Goal: Information Seeking & Learning: Understand process/instructions

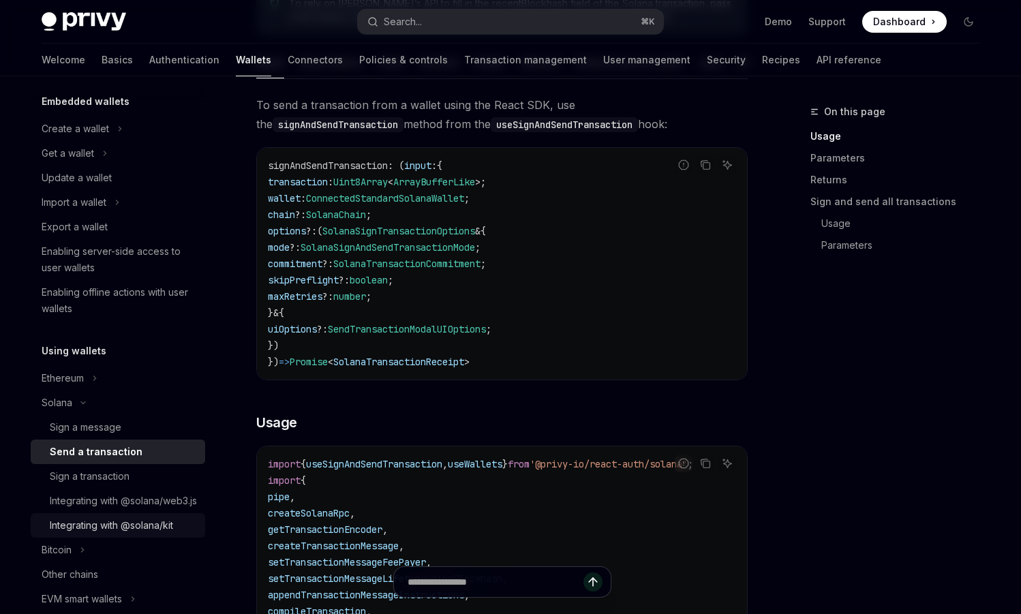
scroll to position [108, 0]
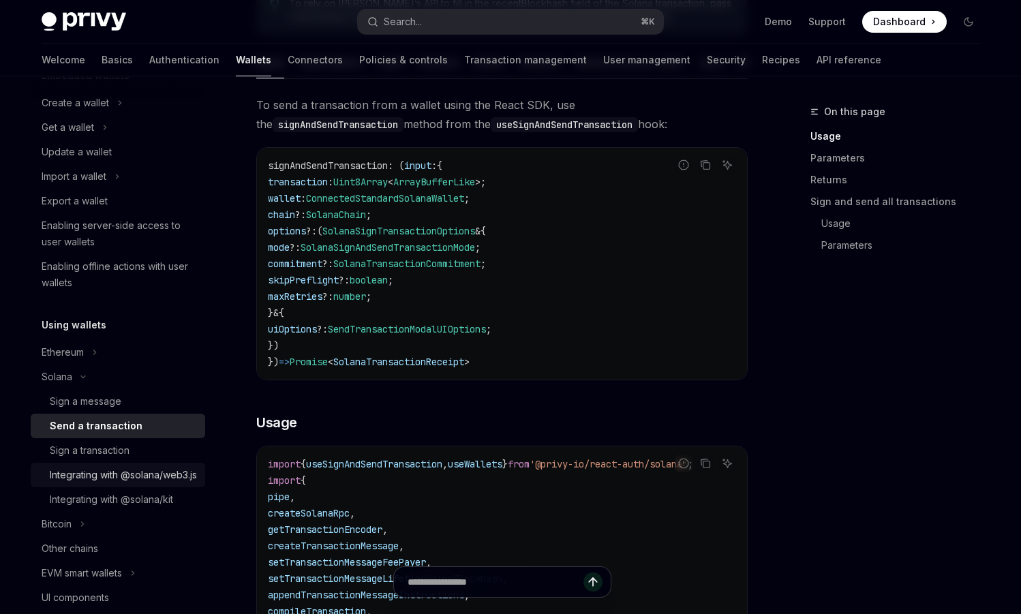
click at [98, 482] on div "Integrating with @solana/web3.js" at bounding box center [123, 475] width 147 height 16
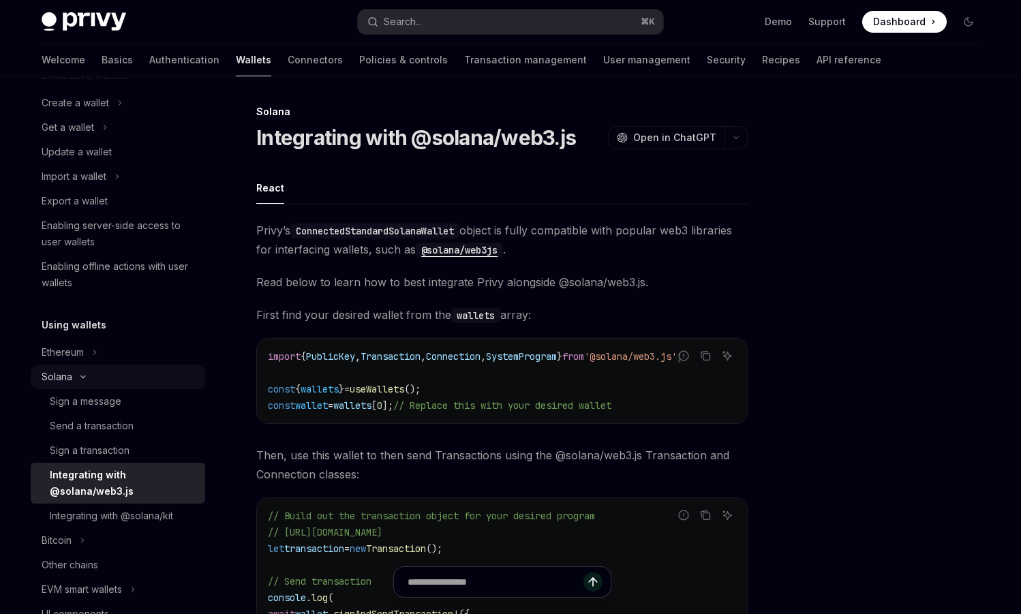
click at [69, 380] on div "Solana" at bounding box center [57, 377] width 31 height 16
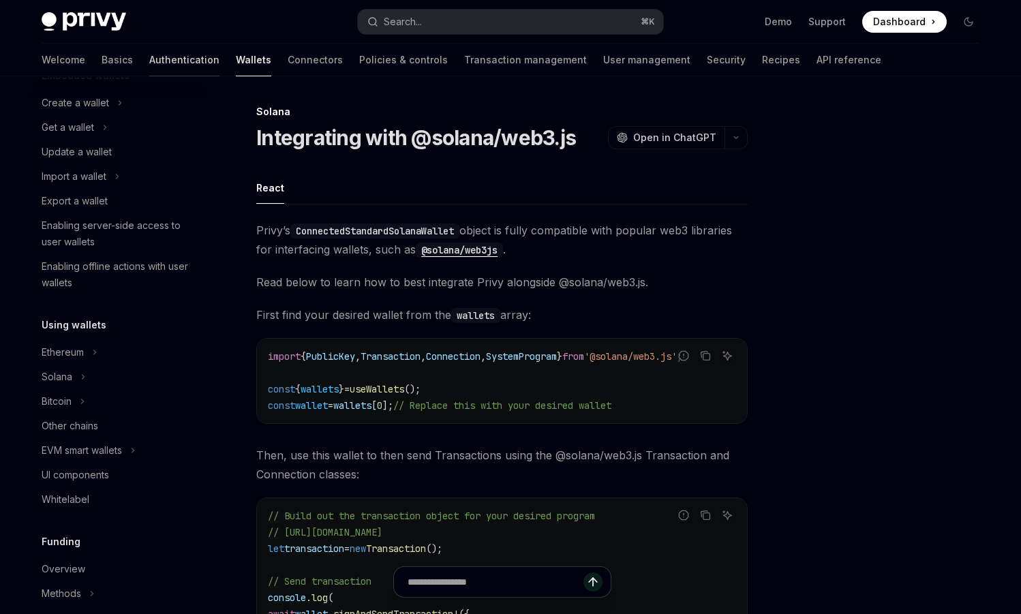
click at [149, 67] on link "Authentication" at bounding box center [184, 60] width 70 height 33
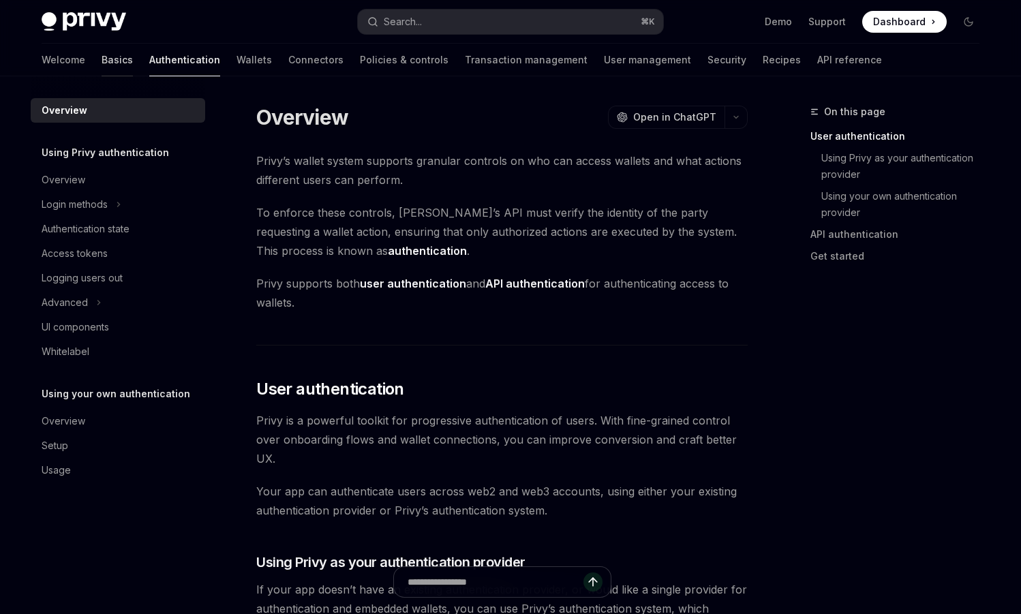
click at [102, 65] on link "Basics" at bounding box center [117, 60] width 31 height 33
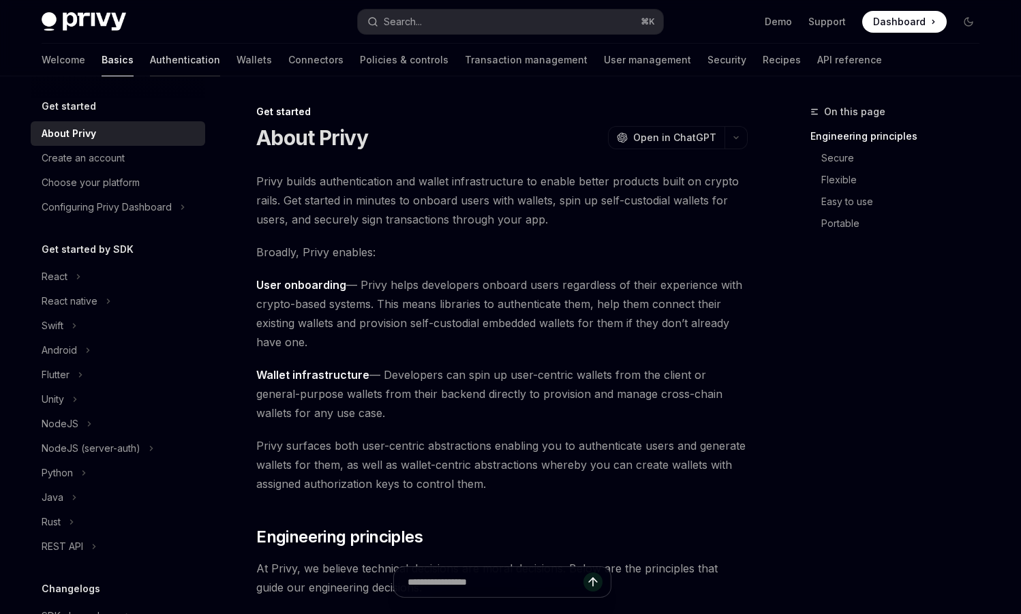
click at [150, 62] on link "Authentication" at bounding box center [185, 60] width 70 height 33
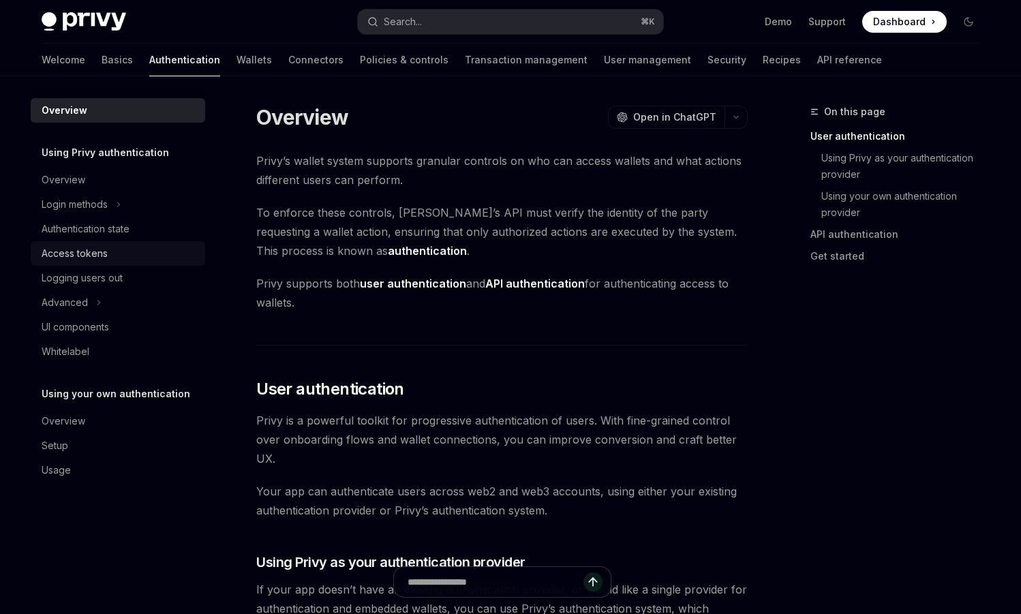
click at [80, 254] on div "Access tokens" at bounding box center [75, 253] width 66 height 16
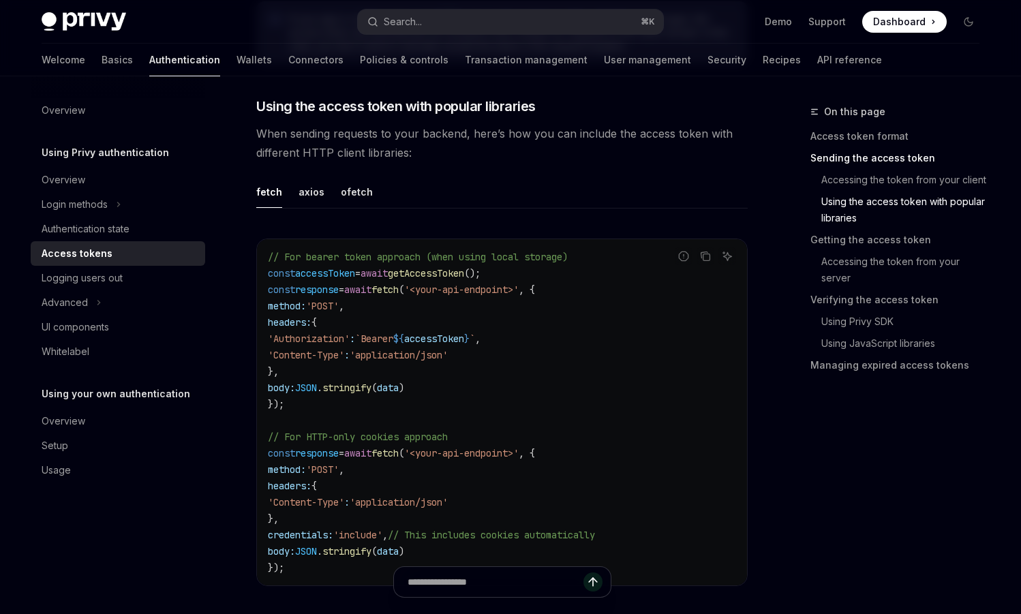
scroll to position [1154, 0]
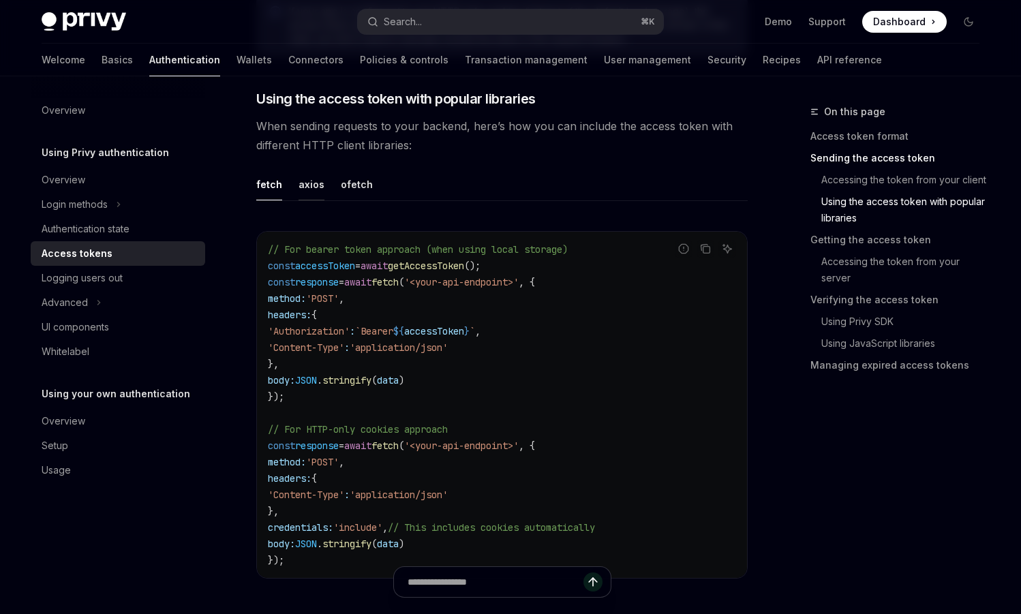
click at [307, 184] on div "axios" at bounding box center [311, 184] width 26 height 32
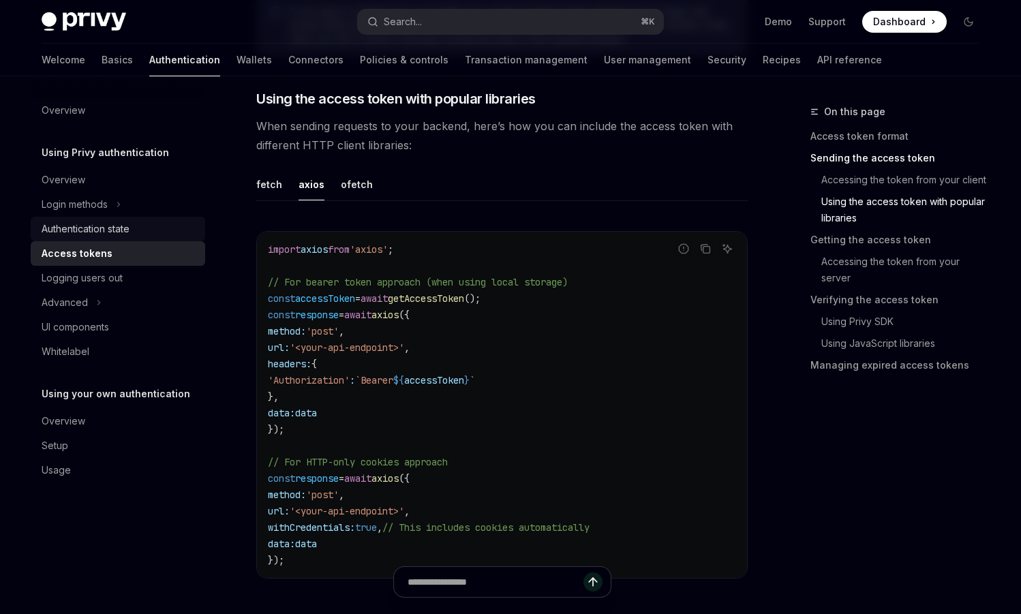
click at [88, 226] on div "Authentication state" at bounding box center [86, 229] width 88 height 16
type textarea "*"
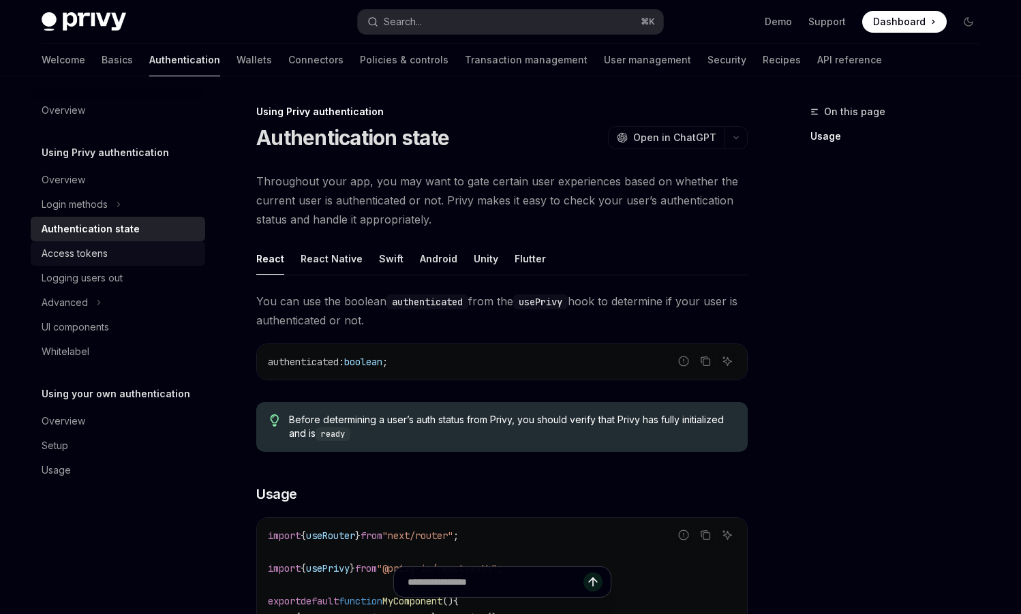
click at [84, 255] on div "Access tokens" at bounding box center [75, 253] width 66 height 16
click at [84, 256] on div "Access tokens" at bounding box center [75, 253] width 66 height 16
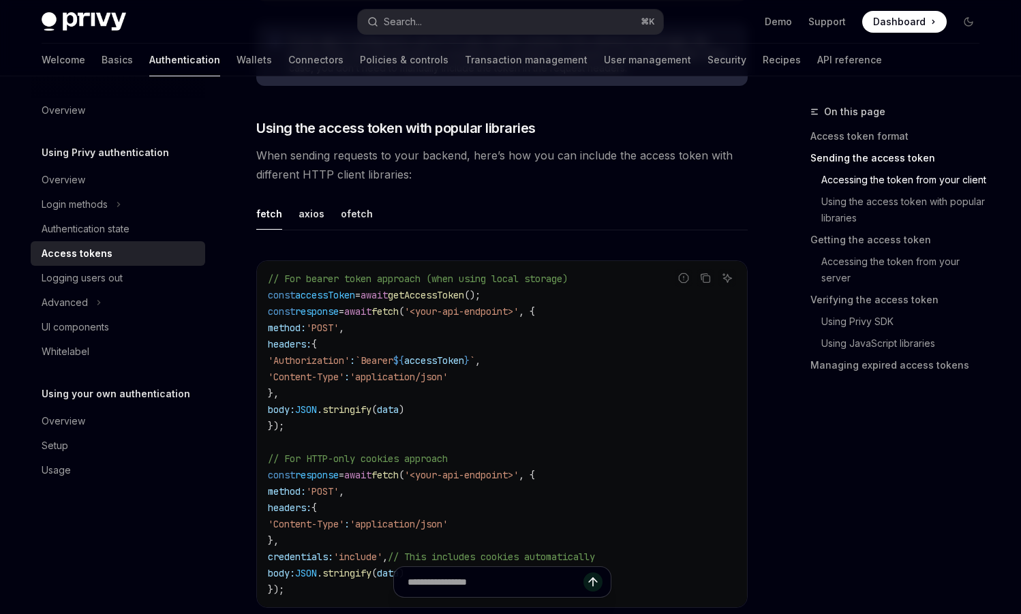
scroll to position [1120, 0]
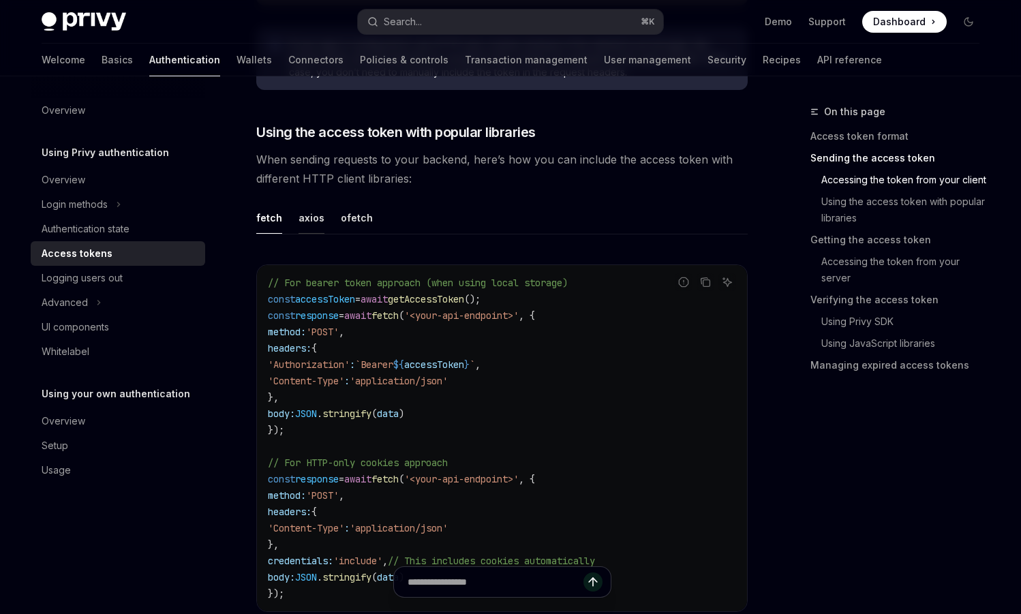
click at [311, 223] on div "axios" at bounding box center [311, 218] width 26 height 32
type textarea "*"
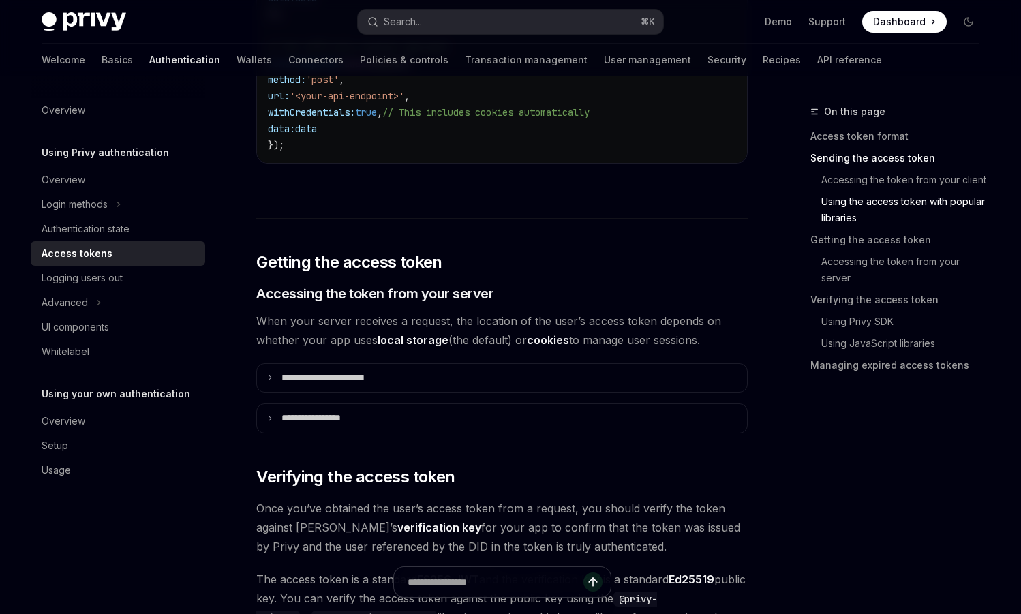
scroll to position [1588, 0]
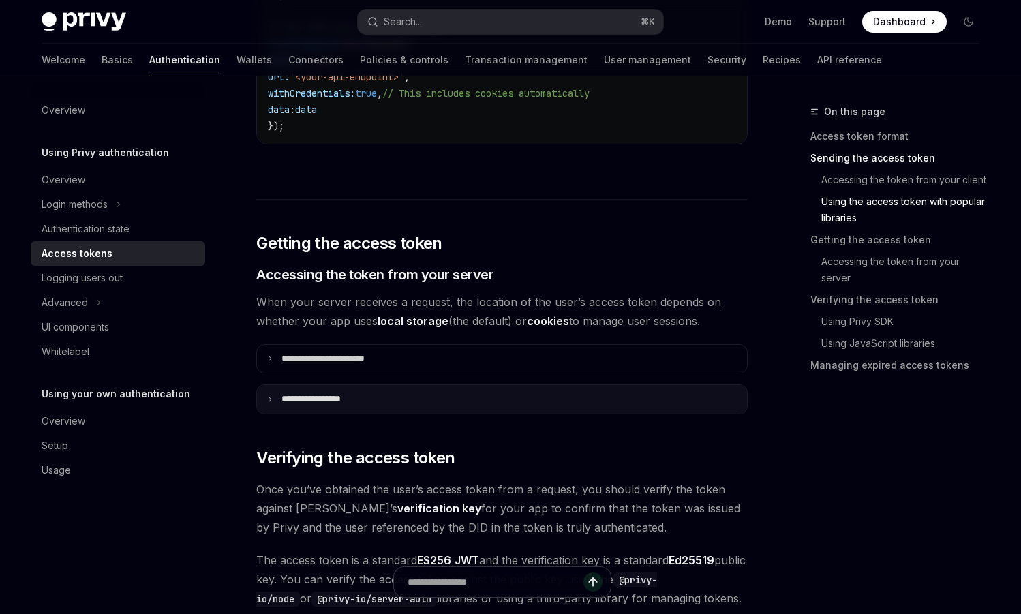
click at [305, 392] on summary "**********" at bounding box center [502, 399] width 490 height 29
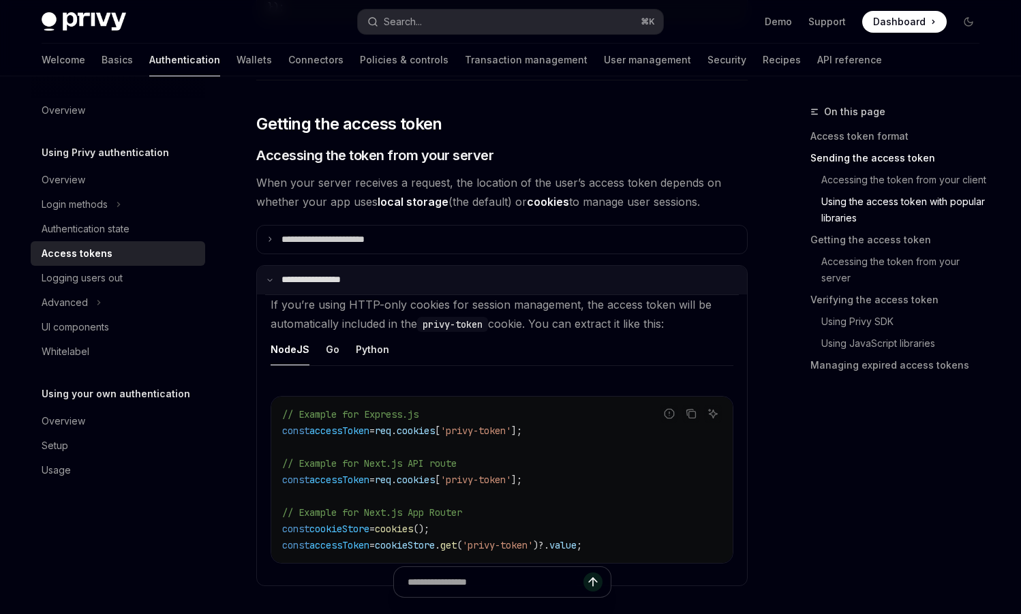
scroll to position [1726, 0]
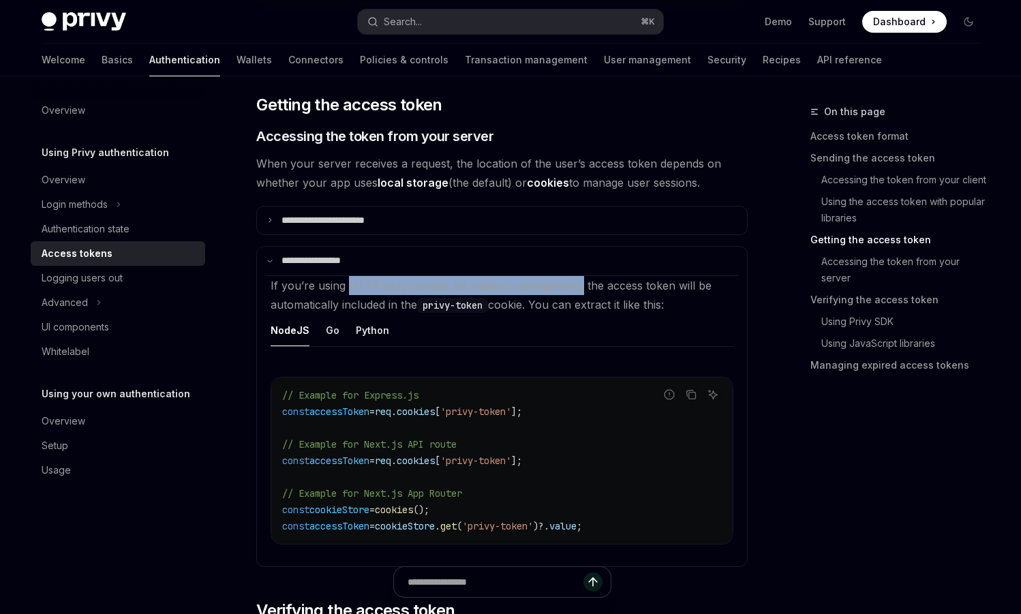
drag, startPoint x: 564, startPoint y: 286, endPoint x: 348, endPoint y: 289, distance: 215.3
click at [348, 289] on span "If you’re using HTTP-only cookies for session management, the access token will…" at bounding box center [491, 295] width 441 height 33
copy span "HTTP-only cookies for session management,"
